Goal: Task Accomplishment & Management: Use online tool/utility

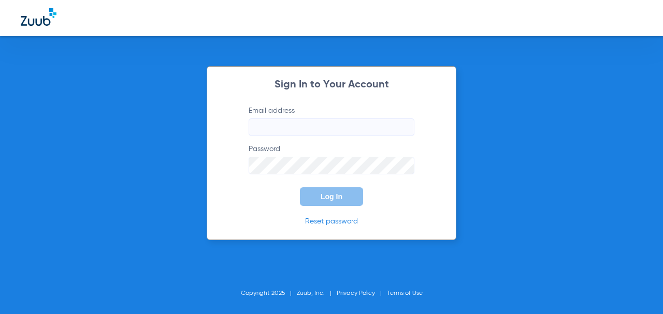
click at [270, 126] on input "Email address" at bounding box center [332, 128] width 166 height 18
type input "[EMAIL_ADDRESS][DOMAIN_NAME]"
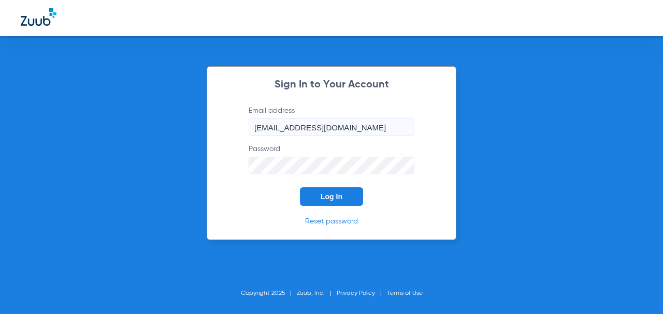
click at [300, 187] on button "Log In" at bounding box center [331, 196] width 63 height 19
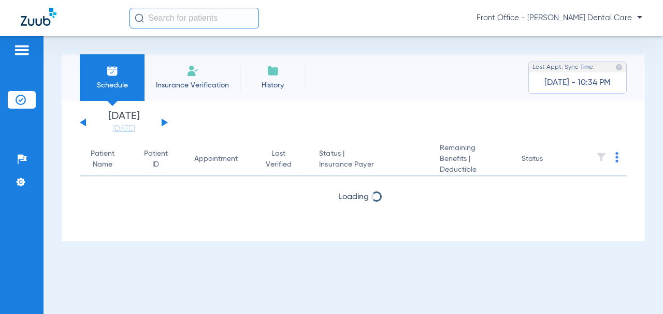
click at [163, 122] on button at bounding box center [165, 123] width 6 height 8
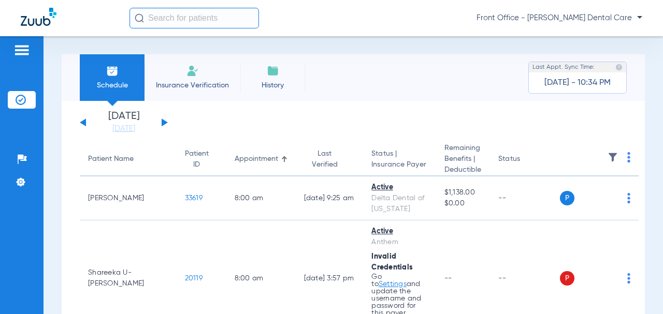
click at [163, 122] on button at bounding box center [165, 123] width 6 height 8
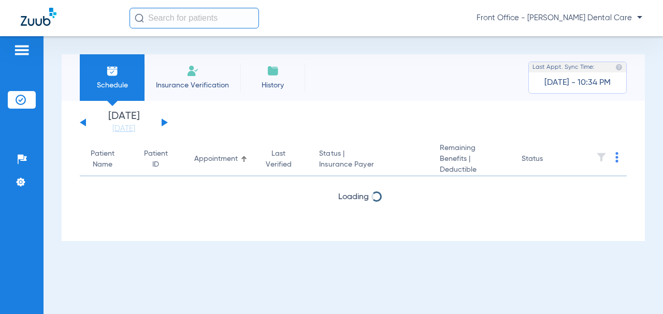
click at [167, 121] on div "[DATE] [DATE] [DATE] [DATE] [DATE] [DATE] [DATE] [DATE] [DATE] [DATE] [DATE] [D…" at bounding box center [124, 122] width 88 height 23
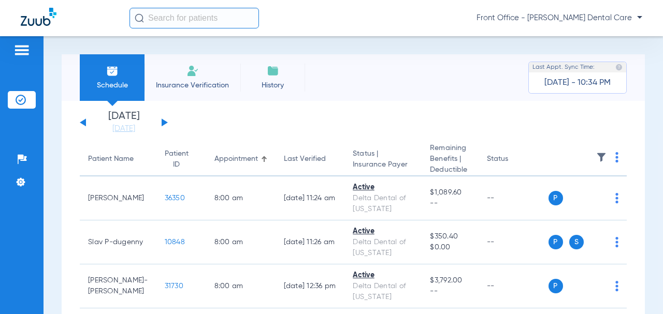
click at [165, 122] on button at bounding box center [165, 123] width 6 height 8
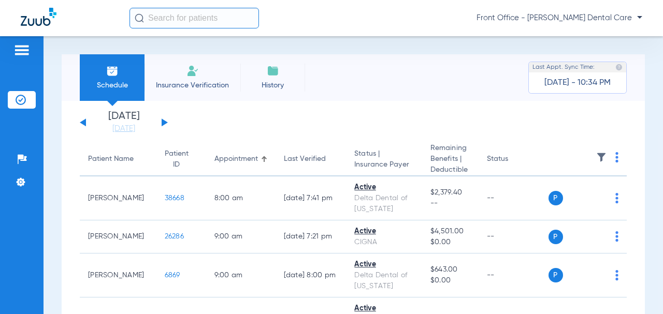
click at [615, 157] on img at bounding box center [616, 157] width 3 height 10
click at [570, 197] on span "Verify All" at bounding box center [569, 198] width 65 height 7
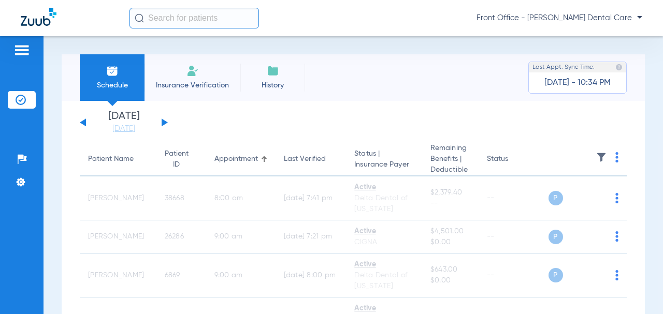
click at [84, 123] on button at bounding box center [83, 123] width 6 height 8
